Goal: Contribute content: Add original content to the website for others to see

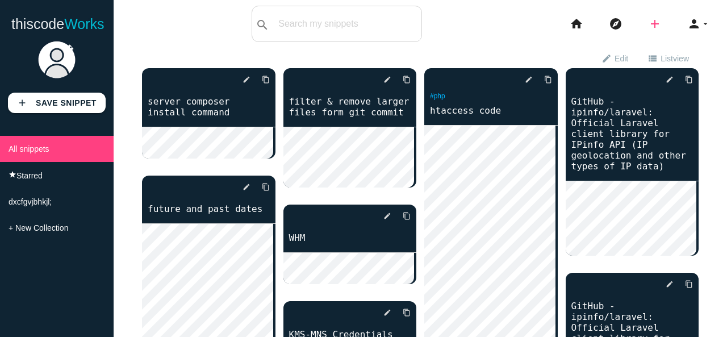
click at [649, 29] on icon "add" at bounding box center [655, 24] width 14 height 36
click at [658, 23] on link "code Snippet" at bounding box center [678, 20] width 79 height 28
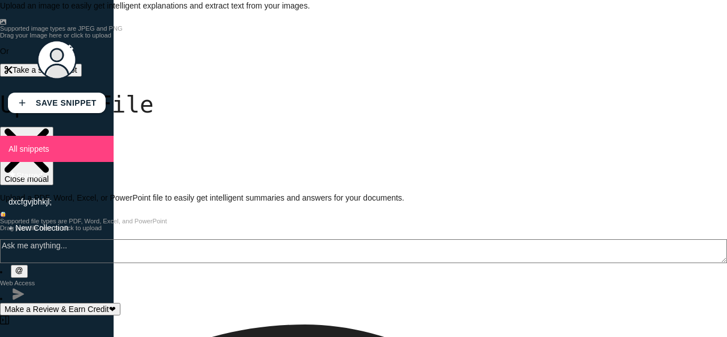
scroll to position [1250, 0]
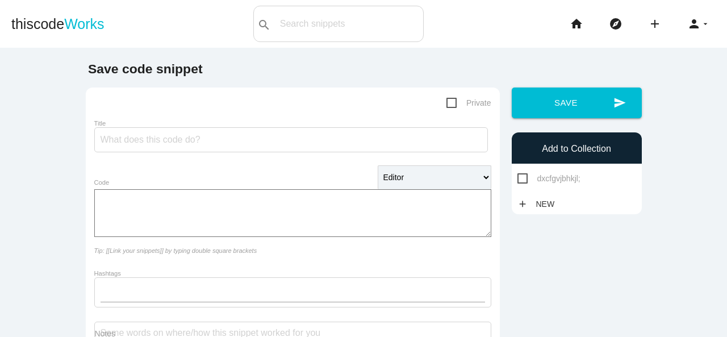
scroll to position [88, 0]
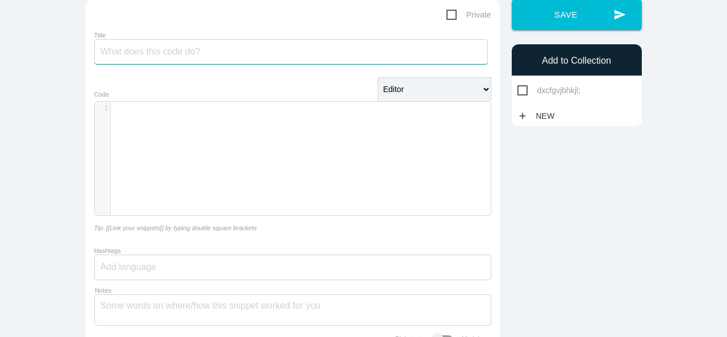
click at [299, 57] on input "Title" at bounding box center [290, 51] width 393 height 25
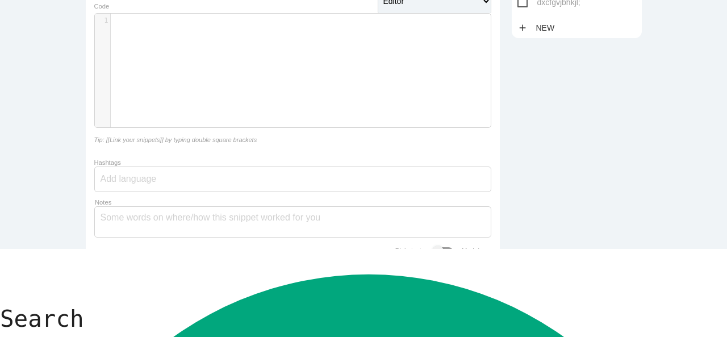
scroll to position [308, 0]
type input "v"
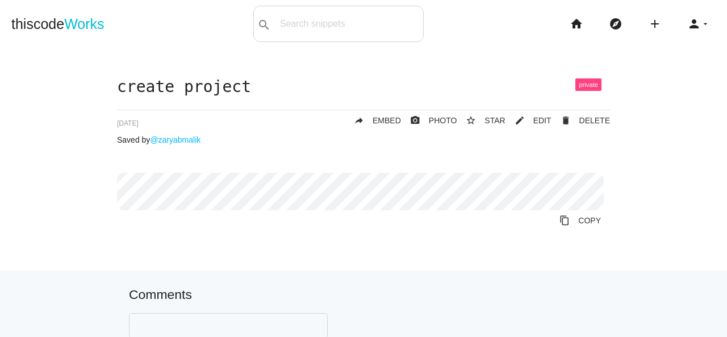
scroll to position [308, 0]
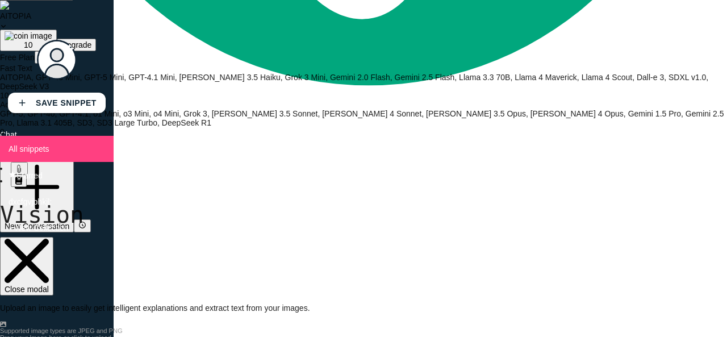
scroll to position [980, 0]
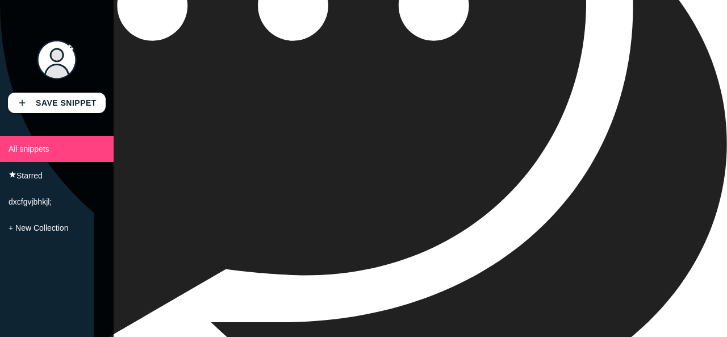
scroll to position [1940, 0]
